Goal: Find specific page/section: Find specific page/section

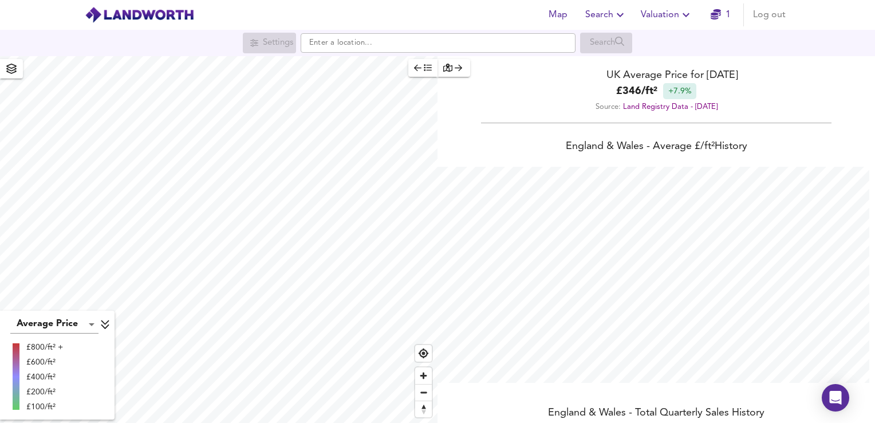
scroll to position [423, 875]
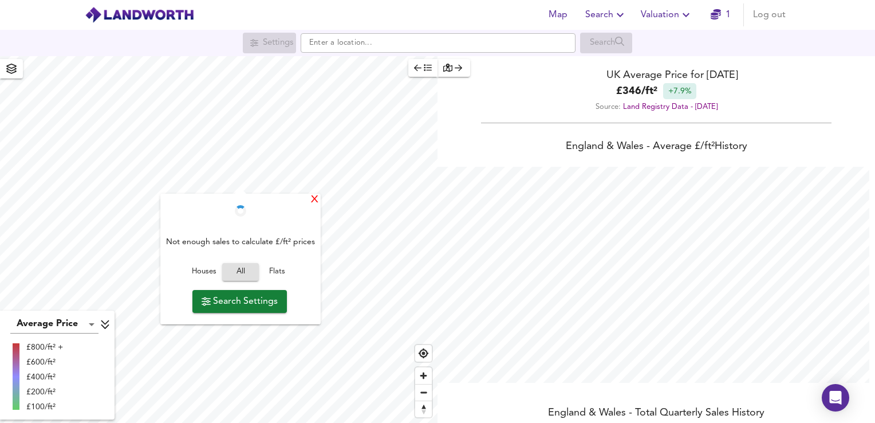
click at [312, 199] on div "X" at bounding box center [315, 200] width 10 height 11
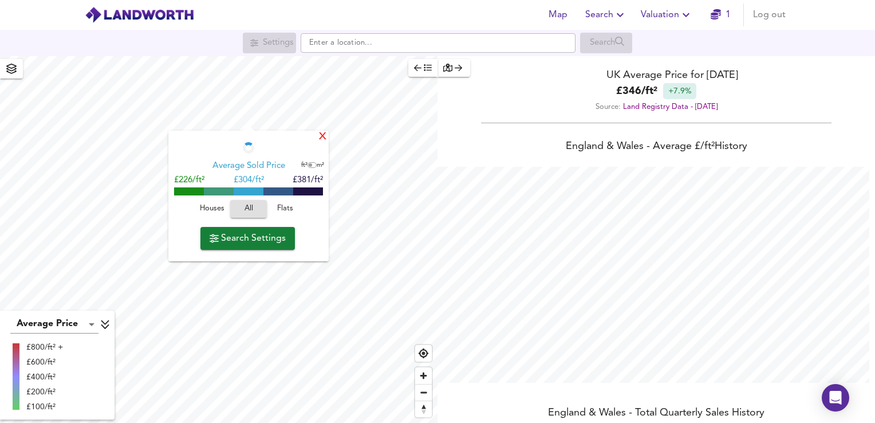
click at [321, 139] on div "X" at bounding box center [323, 137] width 10 height 11
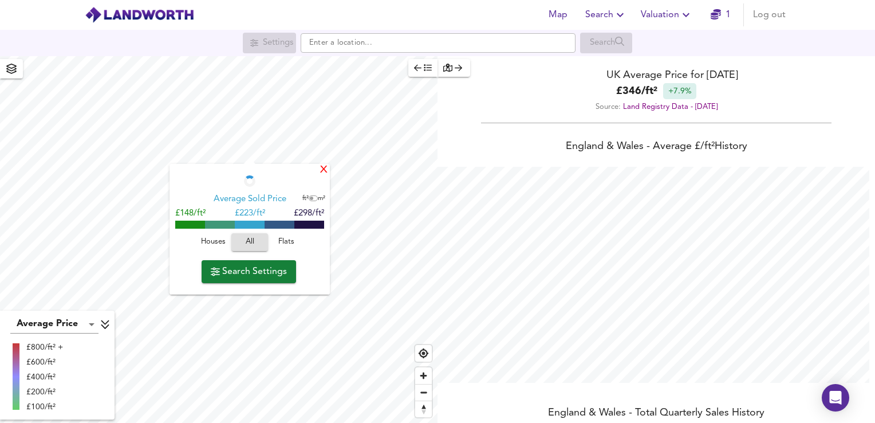
click at [323, 172] on div "X" at bounding box center [324, 170] width 10 height 11
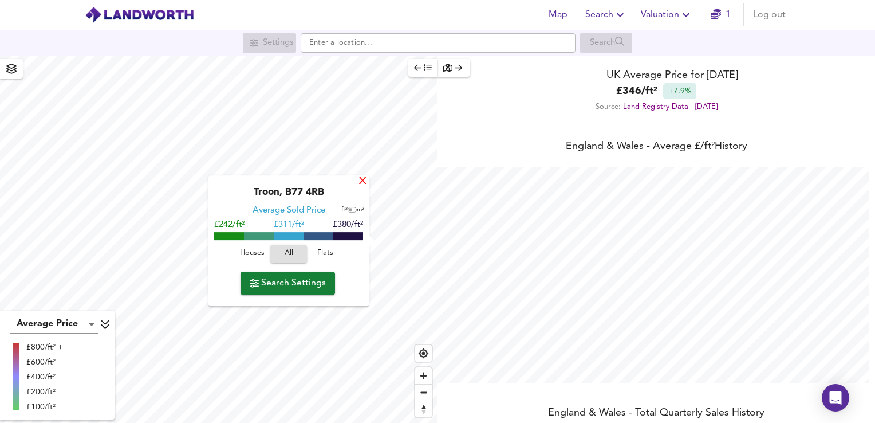
click at [366, 183] on div "X" at bounding box center [363, 181] width 10 height 11
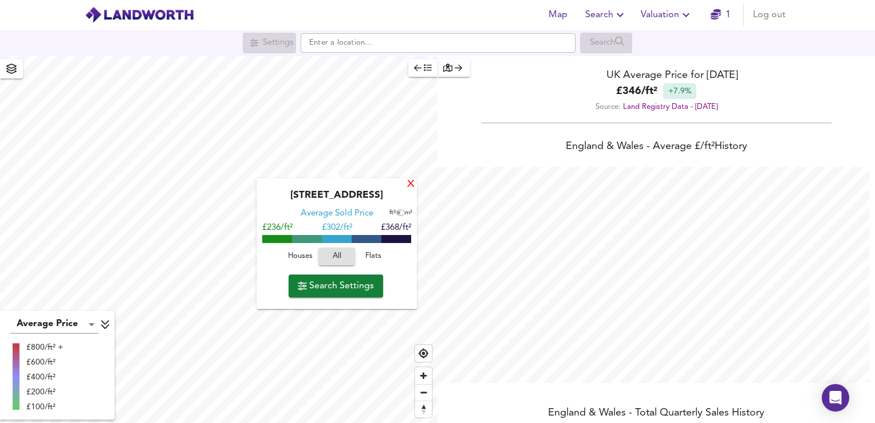
click at [411, 186] on div "X" at bounding box center [411, 184] width 10 height 11
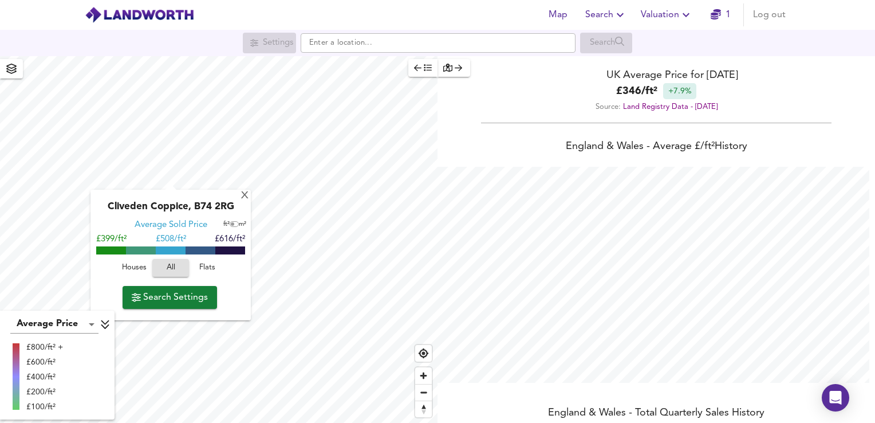
click at [240, 201] on div "Cliveden Coppice, B74 2RG" at bounding box center [170, 210] width 149 height 18
click at [242, 198] on div "X" at bounding box center [245, 196] width 10 height 11
